Goal: Task Accomplishment & Management: Use online tool/utility

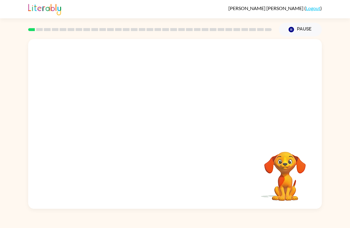
click at [294, 29] on icon "Pause" at bounding box center [291, 29] width 7 height 7
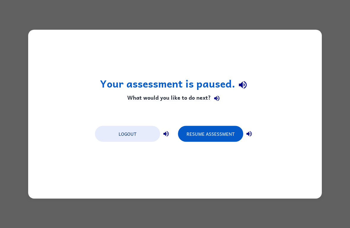
click at [226, 124] on div "Logout Resume Assessment" at bounding box center [175, 133] width 166 height 23
click at [225, 139] on button "Resume Assessment" at bounding box center [210, 134] width 65 height 16
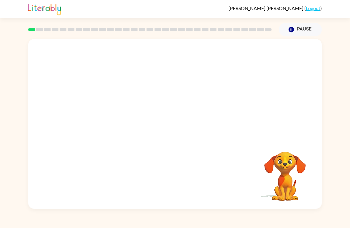
click at [103, 220] on div "[PERSON_NAME] ( Logout ) Pause Pause Your browser must support playing .mp4 fil…" at bounding box center [175, 114] width 350 height 228
click at [251, 53] on video "Your browser must support playing .mp4 files to use Literably. Please try using…" at bounding box center [174, 89] width 293 height 100
click at [186, 123] on button "button" at bounding box center [175, 127] width 38 height 22
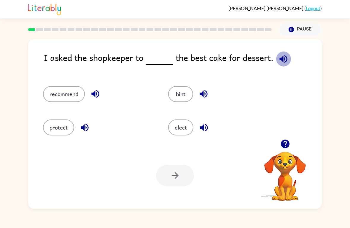
click at [278, 62] on icon "button" at bounding box center [283, 59] width 10 height 10
click at [282, 57] on icon "button" at bounding box center [283, 59] width 10 height 10
click at [68, 92] on button "recommend" at bounding box center [64, 94] width 42 height 16
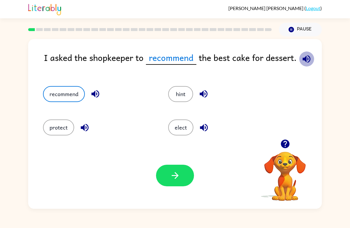
click at [303, 59] on icon "button" at bounding box center [306, 59] width 8 height 8
click at [299, 55] on button "button" at bounding box center [306, 59] width 15 height 15
click at [308, 57] on icon "button" at bounding box center [306, 59] width 8 height 8
click at [302, 57] on icon "button" at bounding box center [306, 59] width 10 height 10
click at [178, 90] on button "hint" at bounding box center [180, 94] width 25 height 16
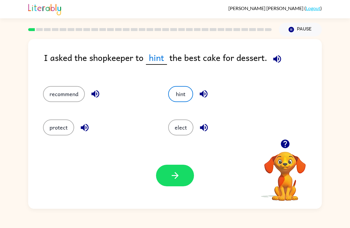
click at [65, 124] on button "protect" at bounding box center [58, 128] width 31 height 16
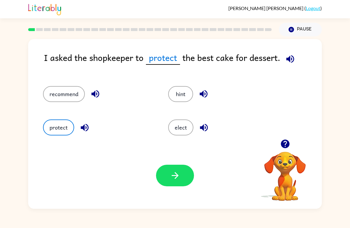
click at [75, 95] on button "recommend" at bounding box center [64, 94] width 42 height 16
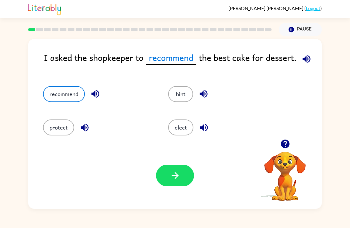
click at [186, 175] on button "button" at bounding box center [175, 176] width 38 height 22
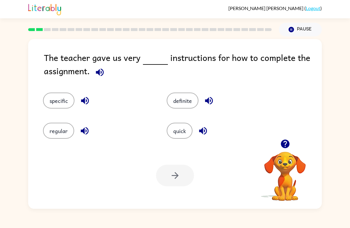
click at [60, 98] on button "specific" at bounding box center [58, 101] width 31 height 16
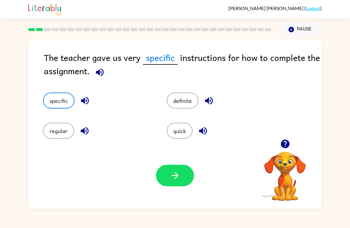
click at [183, 186] on button "button" at bounding box center [175, 176] width 38 height 22
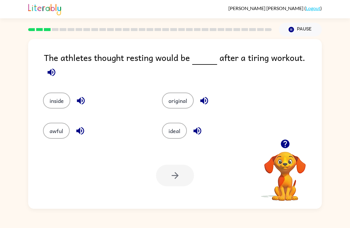
click at [191, 125] on button "button" at bounding box center [197, 131] width 15 height 15
click at [179, 123] on button "ideal" at bounding box center [174, 131] width 25 height 16
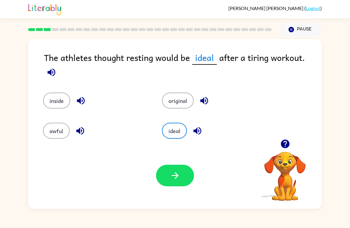
click at [173, 176] on icon "button" at bounding box center [174, 175] width 7 height 7
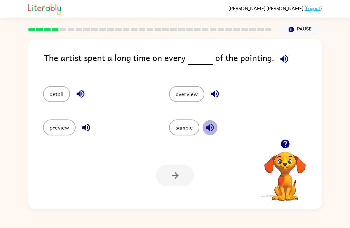
click at [210, 128] on icon "button" at bounding box center [209, 128] width 10 height 10
click at [283, 57] on icon "button" at bounding box center [284, 59] width 10 height 10
click at [192, 129] on button "sample" at bounding box center [184, 128] width 30 height 16
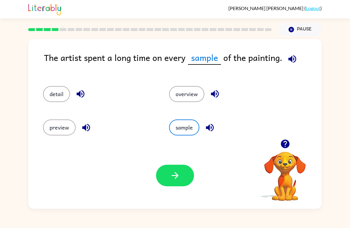
click at [181, 181] on button "button" at bounding box center [175, 176] width 38 height 22
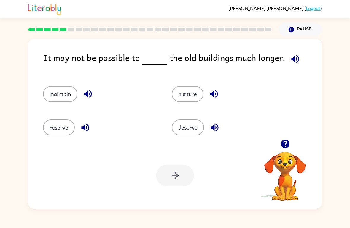
click at [66, 94] on button "maintain" at bounding box center [60, 94] width 34 height 16
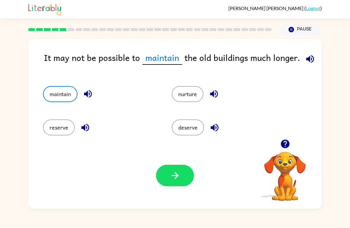
click at [174, 181] on button "button" at bounding box center [175, 176] width 38 height 22
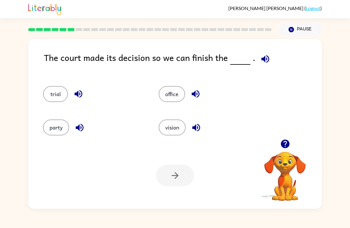
click at [272, 53] on div "The court made its decision so we can finish the ." at bounding box center [183, 62] width 278 height 23
click at [265, 57] on icon "button" at bounding box center [265, 59] width 8 height 8
click at [249, 24] on div at bounding box center [150, 29] width 250 height 21
click at [79, 96] on icon "button" at bounding box center [78, 94] width 10 height 10
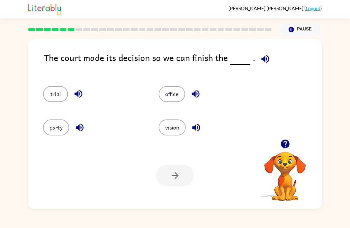
click at [89, 125] on div "party" at bounding box center [94, 128] width 102 height 16
click at [76, 128] on icon "button" at bounding box center [80, 128] width 8 height 8
click at [193, 93] on icon "button" at bounding box center [195, 94] width 8 height 8
click at [175, 88] on button "office" at bounding box center [172, 94] width 26 height 16
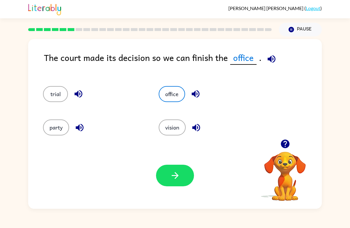
click at [72, 126] on button "button" at bounding box center [79, 127] width 15 height 15
click at [55, 129] on button "party" at bounding box center [56, 128] width 26 height 16
click at [186, 171] on button "button" at bounding box center [175, 176] width 38 height 22
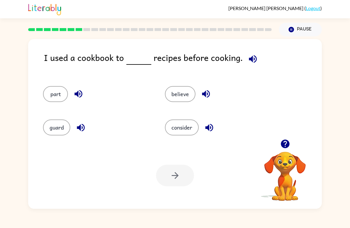
click at [190, 122] on button "consider" at bounding box center [182, 128] width 34 height 16
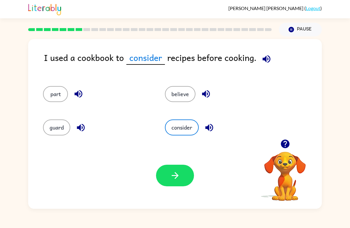
click at [179, 176] on icon "button" at bounding box center [175, 176] width 10 height 10
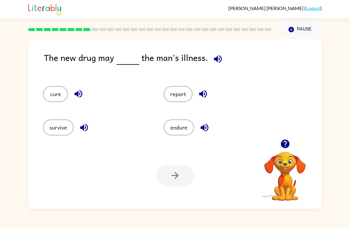
click at [222, 63] on button "button" at bounding box center [217, 59] width 15 height 15
click at [192, 56] on div "The new drug may the man's illness." at bounding box center [183, 62] width 278 height 23
click at [182, 87] on button "report" at bounding box center [178, 94] width 29 height 16
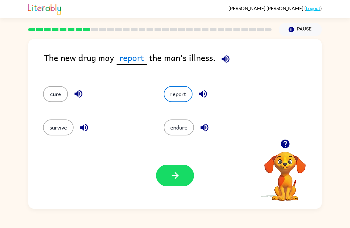
click at [181, 176] on button "button" at bounding box center [175, 176] width 38 height 22
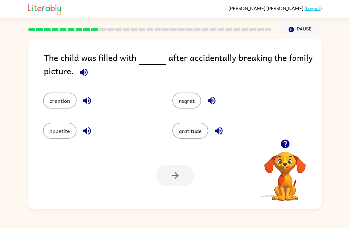
click at [84, 72] on icon "button" at bounding box center [84, 72] width 10 height 10
click at [194, 95] on button "regret" at bounding box center [186, 101] width 29 height 16
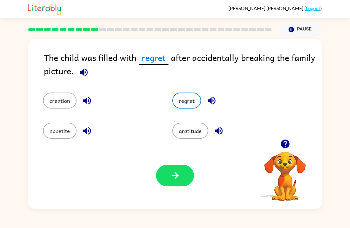
click at [217, 101] on button "button" at bounding box center [211, 100] width 15 height 15
click at [71, 127] on button "appetite" at bounding box center [59, 131] width 33 height 16
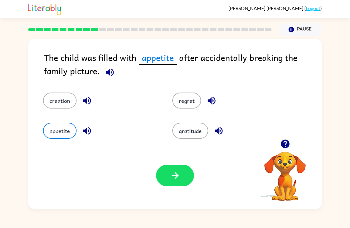
click at [67, 105] on button "creation" at bounding box center [59, 101] width 33 height 16
click at [199, 128] on button "gratitude" at bounding box center [190, 131] width 36 height 16
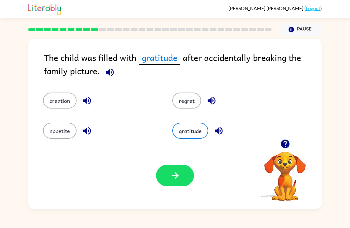
click at [188, 107] on button "regret" at bounding box center [186, 101] width 29 height 16
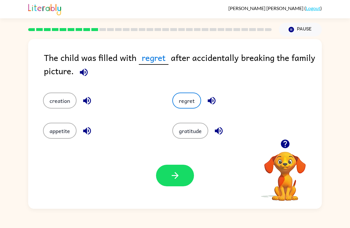
click at [178, 170] on button "button" at bounding box center [175, 176] width 38 height 22
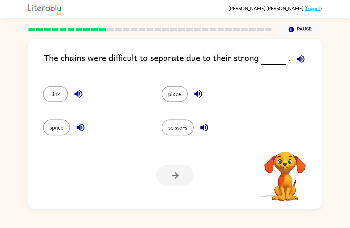
click at [300, 56] on icon "button" at bounding box center [300, 59] width 10 height 10
click at [301, 58] on icon "button" at bounding box center [300, 59] width 8 height 8
click at [170, 98] on button "place" at bounding box center [175, 94] width 26 height 16
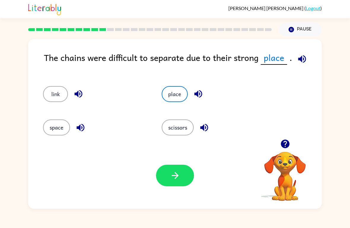
click at [60, 129] on button "space" at bounding box center [56, 128] width 27 height 16
click at [167, 97] on button "place" at bounding box center [175, 94] width 26 height 16
click at [58, 96] on button "link" at bounding box center [55, 94] width 25 height 16
click at [186, 123] on button "scissors" at bounding box center [178, 128] width 32 height 16
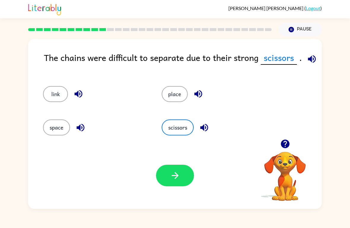
click at [179, 95] on button "place" at bounding box center [175, 94] width 26 height 16
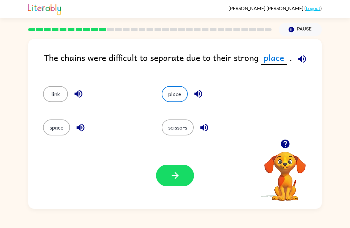
click at [174, 175] on icon "button" at bounding box center [175, 176] width 10 height 10
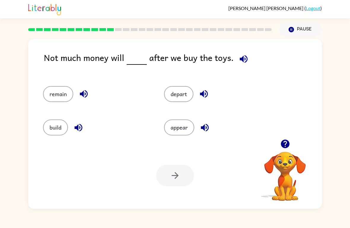
click at [66, 99] on button "remain" at bounding box center [58, 94] width 30 height 16
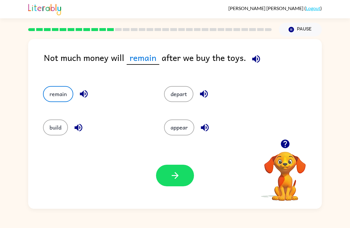
click at [176, 186] on button "button" at bounding box center [175, 176] width 38 height 22
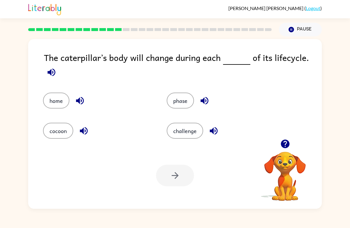
click at [54, 79] on button "button" at bounding box center [51, 72] width 15 height 15
click at [56, 77] on icon "button" at bounding box center [51, 72] width 10 height 10
click at [45, 79] on div "The caterpillar’s body will change during each of its lifecycle." at bounding box center [183, 66] width 278 height 30
click at [49, 77] on icon "button" at bounding box center [51, 72] width 10 height 10
click at [190, 138] on button "challenge" at bounding box center [185, 131] width 36 height 16
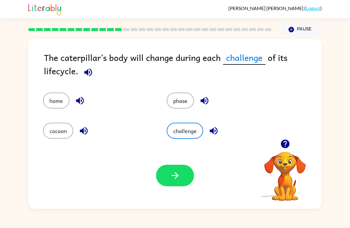
click at [180, 186] on button "button" at bounding box center [175, 176] width 38 height 22
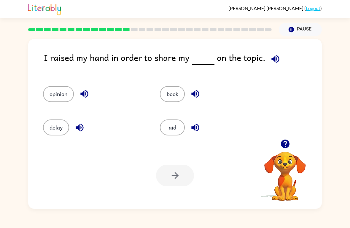
click at [72, 93] on button "opinion" at bounding box center [58, 94] width 31 height 16
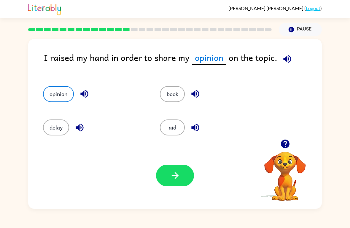
click at [162, 100] on button "book" at bounding box center [172, 94] width 25 height 16
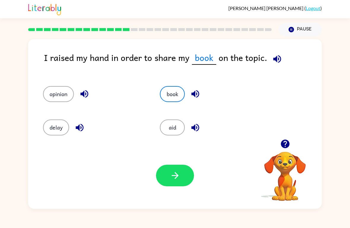
click at [61, 96] on button "opinion" at bounding box center [58, 94] width 31 height 16
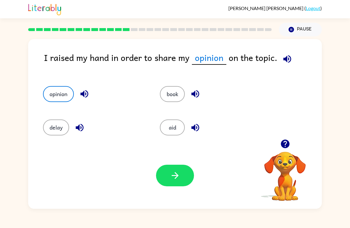
click at [174, 180] on icon "button" at bounding box center [175, 176] width 10 height 10
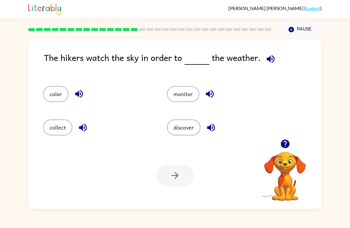
click at [198, 120] on div "discover" at bounding box center [218, 124] width 124 height 33
click at [186, 121] on button "discover" at bounding box center [183, 128] width 33 height 16
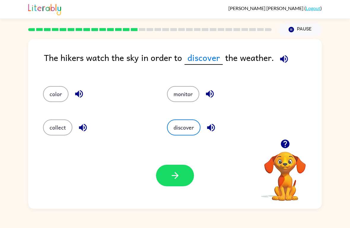
click at [173, 176] on icon "button" at bounding box center [174, 175] width 7 height 7
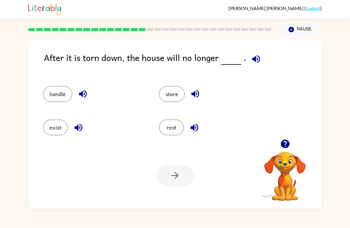
click at [58, 124] on button "exist" at bounding box center [55, 128] width 25 height 16
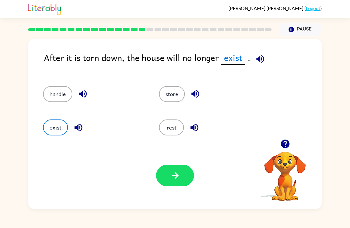
click at [176, 183] on button "button" at bounding box center [175, 176] width 38 height 22
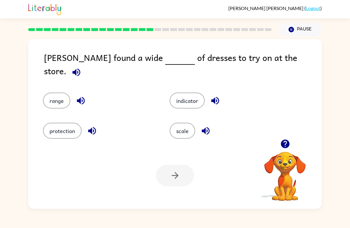
click at [81, 67] on icon "button" at bounding box center [76, 72] width 10 height 10
click at [183, 123] on button "scale" at bounding box center [182, 131] width 25 height 16
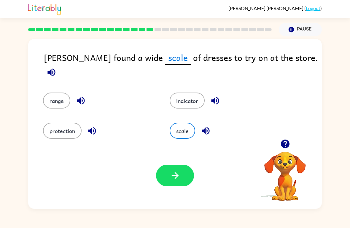
click at [182, 173] on button "button" at bounding box center [175, 176] width 38 height 22
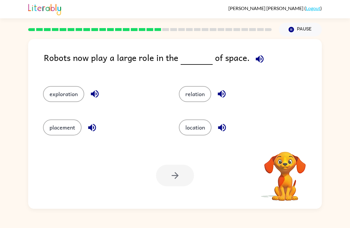
click at [301, 36] on button "Pause Pause" at bounding box center [300, 30] width 43 height 14
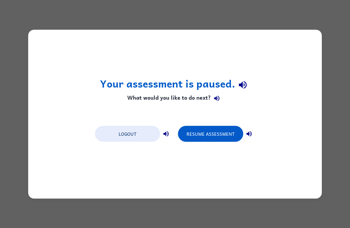
click at [223, 133] on button "Resume Assessment" at bounding box center [210, 134] width 65 height 16
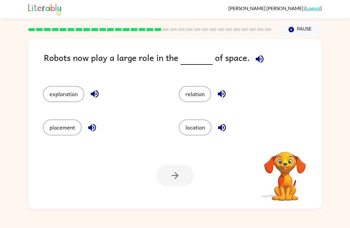
click at [254, 63] on icon "button" at bounding box center [259, 59] width 10 height 10
click at [255, 57] on icon "button" at bounding box center [259, 59] width 8 height 8
click at [55, 135] on button "placement" at bounding box center [62, 128] width 39 height 16
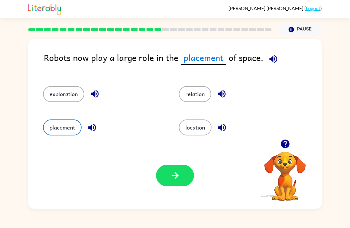
click at [175, 178] on icon "button" at bounding box center [175, 176] width 10 height 10
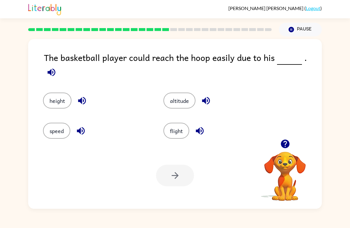
click at [59, 65] on button "button" at bounding box center [51, 72] width 15 height 15
click at [64, 97] on button "height" at bounding box center [57, 101] width 28 height 16
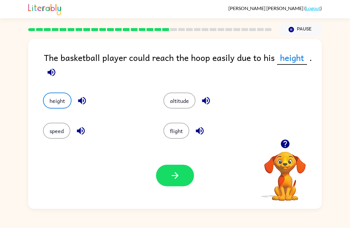
click at [178, 172] on icon "button" at bounding box center [175, 176] width 10 height 10
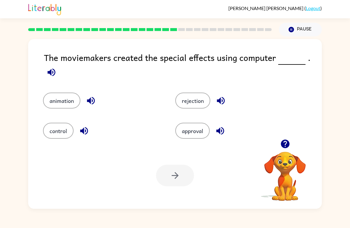
click at [53, 77] on icon "button" at bounding box center [51, 72] width 10 height 10
click at [71, 97] on button "animation" at bounding box center [61, 101] width 37 height 16
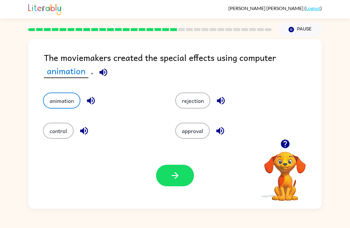
click at [186, 185] on button "button" at bounding box center [175, 176] width 38 height 22
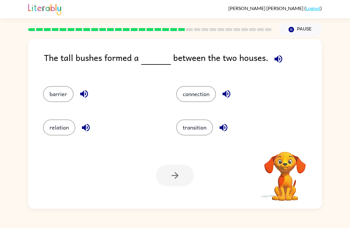
click at [278, 52] on button "button" at bounding box center [278, 59] width 15 height 15
click at [71, 98] on button "barrier" at bounding box center [58, 94] width 31 height 16
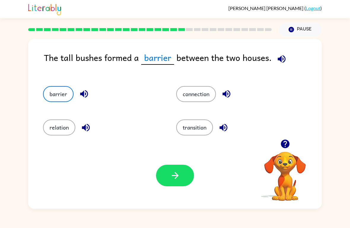
click at [183, 175] on button "button" at bounding box center [175, 176] width 38 height 22
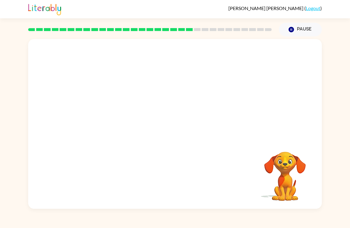
click at [126, 127] on video "Your browser must support playing .mp4 files to use Literably. Please try using…" at bounding box center [174, 89] width 293 height 100
click at [119, 129] on video "Your browser must support playing .mp4 files to use Literably. Please try using…" at bounding box center [174, 89] width 293 height 100
click at [122, 124] on video "Your browser must support playing .mp4 files to use Literably. Please try using…" at bounding box center [174, 89] width 293 height 100
click at [124, 124] on video "Your browser must support playing .mp4 files to use Literably. Please try using…" at bounding box center [174, 89] width 293 height 100
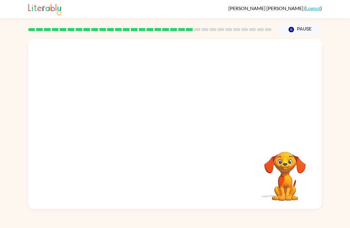
click at [124, 121] on video "Your browser must support playing .mp4 files to use Literably. Please try using…" at bounding box center [174, 89] width 293 height 100
click at [134, 117] on video "Your browser must support playing .mp4 files to use Literably. Please try using…" at bounding box center [174, 89] width 293 height 100
click at [139, 126] on video "Your browser must support playing .mp4 files to use Literably. Please try using…" at bounding box center [174, 89] width 293 height 100
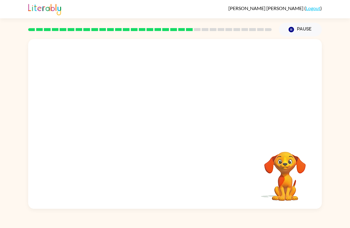
click at [139, 126] on video "Your browser must support playing .mp4 files to use Literably. Please try using…" at bounding box center [174, 89] width 293 height 100
click at [139, 124] on video "Your browser must support playing .mp4 files to use Literably. Please try using…" at bounding box center [174, 89] width 293 height 100
click at [135, 124] on video "Your browser must support playing .mp4 files to use Literably. Please try using…" at bounding box center [174, 89] width 293 height 100
click at [137, 122] on video "Your browser must support playing .mp4 files to use Literably. Please try using…" at bounding box center [174, 89] width 293 height 100
click at [125, 125] on video "Your browser must support playing .mp4 files to use Literably. Please try using…" at bounding box center [174, 89] width 293 height 100
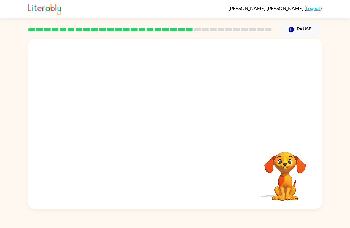
click at [129, 121] on video "Your browser must support playing .mp4 files to use Literably. Please try using…" at bounding box center [174, 89] width 293 height 100
click at [126, 125] on video "Your browser must support playing .mp4 files to use Literably. Please try using…" at bounding box center [174, 89] width 293 height 100
click at [128, 124] on video "Your browser must support playing .mp4 files to use Literably. Please try using…" at bounding box center [174, 89] width 293 height 100
click at [127, 125] on video "Your browser must support playing .mp4 files to use Literably. Please try using…" at bounding box center [174, 89] width 293 height 100
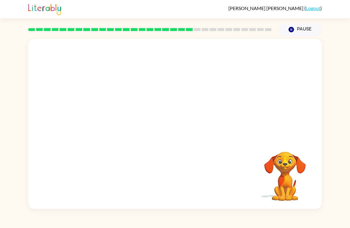
click at [124, 124] on video "Your browser must support playing .mp4 files to use Literably. Please try using…" at bounding box center [174, 89] width 293 height 100
click at [122, 124] on video "Your browser must support playing .mp4 files to use Literably. Please try using…" at bounding box center [174, 89] width 293 height 100
click at [121, 125] on video "Your browser must support playing .mp4 files to use Literably. Please try using…" at bounding box center [174, 89] width 293 height 100
click at [122, 126] on video "Your browser must support playing .mp4 files to use Literably. Please try using…" at bounding box center [174, 89] width 293 height 100
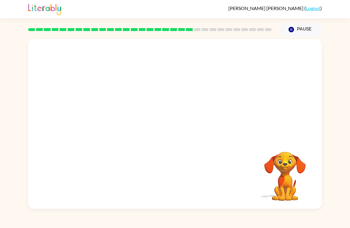
click at [126, 121] on video "Your browser must support playing .mp4 files to use Literably. Please try using…" at bounding box center [174, 89] width 293 height 100
click at [127, 127] on video "Your browser must support playing .mp4 files to use Literably. Please try using…" at bounding box center [174, 89] width 293 height 100
click at [176, 136] on button "button" at bounding box center [175, 127] width 38 height 22
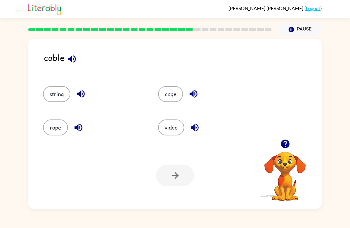
click at [173, 133] on button "video" at bounding box center [171, 128] width 26 height 16
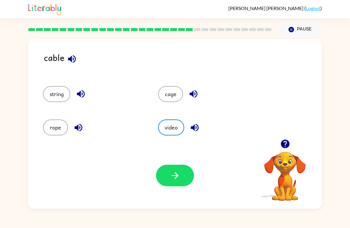
click at [178, 182] on button "button" at bounding box center [175, 176] width 38 height 22
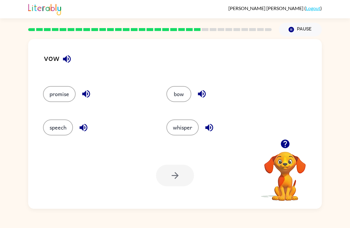
click at [70, 60] on icon "button" at bounding box center [67, 59] width 10 height 10
click at [282, 146] on icon "button" at bounding box center [284, 144] width 9 height 9
click at [65, 92] on button "promise" at bounding box center [59, 94] width 33 height 16
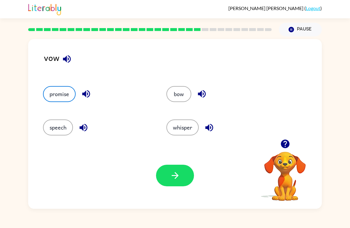
click at [172, 95] on button "bow" at bounding box center [178, 94] width 25 height 16
click at [172, 174] on icon "button" at bounding box center [175, 176] width 10 height 10
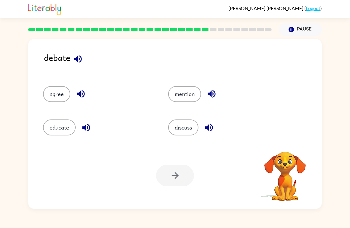
click at [84, 55] on div "debate" at bounding box center [183, 62] width 278 height 23
click at [78, 60] on icon "button" at bounding box center [78, 59] width 8 height 8
click at [182, 121] on button "discuss" at bounding box center [183, 128] width 30 height 16
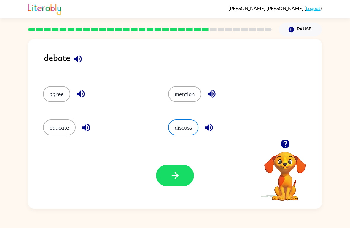
click at [176, 174] on icon "button" at bounding box center [174, 175] width 7 height 7
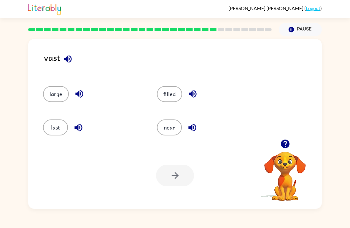
click at [76, 57] on div "vast" at bounding box center [183, 62] width 278 height 23
click at [73, 58] on button "button" at bounding box center [67, 59] width 15 height 15
click at [66, 123] on button "last" at bounding box center [55, 128] width 25 height 16
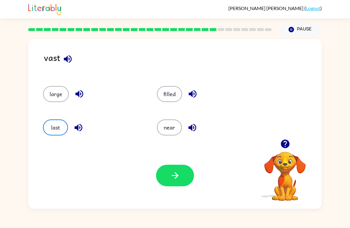
click at [177, 173] on icon "button" at bounding box center [175, 176] width 10 height 10
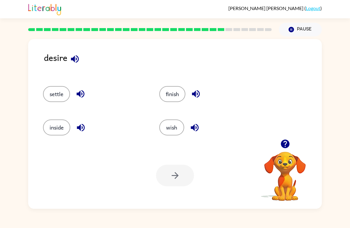
click at [77, 59] on icon "button" at bounding box center [75, 59] width 10 height 10
click at [176, 128] on button "wish" at bounding box center [171, 128] width 25 height 16
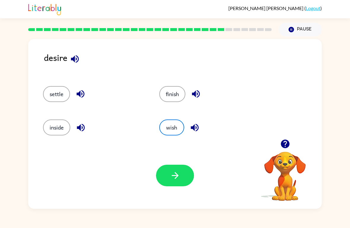
click at [179, 170] on button "button" at bounding box center [175, 176] width 38 height 22
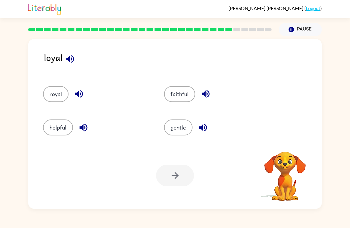
click at [61, 92] on button "royal" at bounding box center [55, 94] width 25 height 16
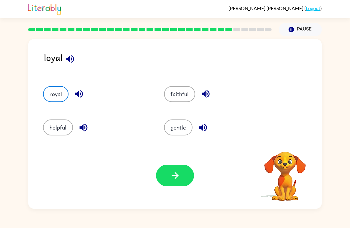
click at [171, 185] on button "button" at bounding box center [175, 176] width 38 height 22
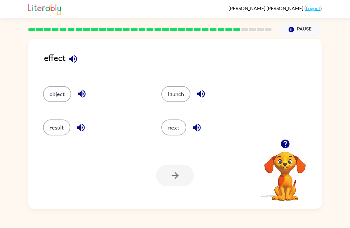
click at [54, 125] on button "result" at bounding box center [56, 128] width 27 height 16
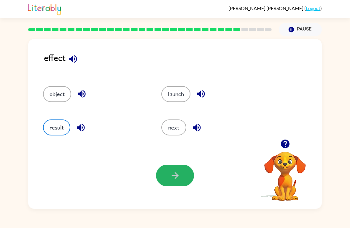
click at [177, 175] on icon "button" at bounding box center [174, 175] width 7 height 7
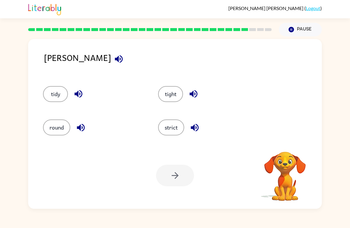
click at [113, 63] on icon "button" at bounding box center [118, 59] width 10 height 10
click at [113, 55] on icon "button" at bounding box center [118, 59] width 10 height 10
click at [182, 129] on button "strict" at bounding box center [171, 128] width 26 height 16
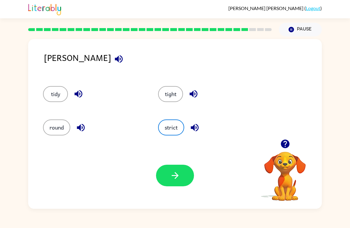
click at [169, 97] on button "tight" at bounding box center [170, 94] width 25 height 16
click at [63, 91] on button "tidy" at bounding box center [55, 94] width 25 height 16
click at [179, 119] on div "strict" at bounding box center [204, 124] width 115 height 33
click at [172, 134] on button "strict" at bounding box center [171, 128] width 26 height 16
click at [167, 105] on div "tight" at bounding box center [204, 91] width 115 height 33
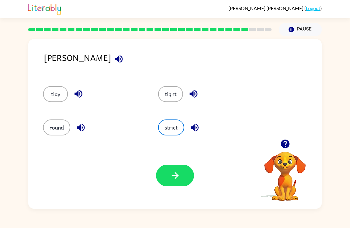
click at [167, 105] on div "tight" at bounding box center [204, 91] width 115 height 33
click at [182, 174] on button "button" at bounding box center [175, 176] width 38 height 22
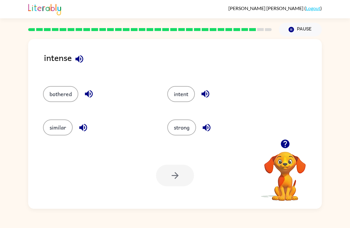
click at [178, 92] on button "intent" at bounding box center [181, 94] width 28 height 16
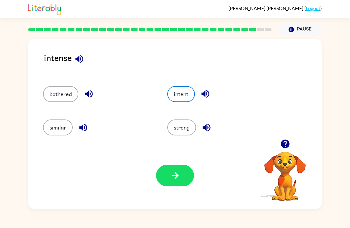
click at [171, 183] on button "button" at bounding box center [175, 176] width 38 height 22
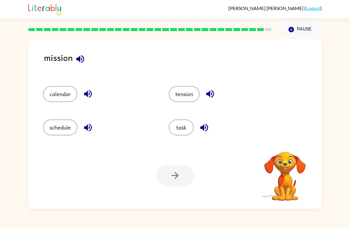
click at [214, 5] on div "[PERSON_NAME] ( Logout )" at bounding box center [174, 9] width 293 height 18
click at [186, 132] on button "task" at bounding box center [181, 128] width 25 height 16
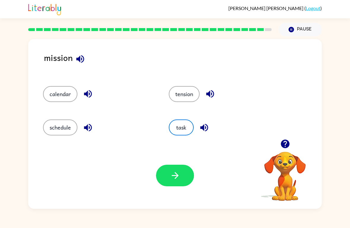
click at [180, 175] on icon "button" at bounding box center [175, 176] width 10 height 10
